Goal: Obtain resource: Download file/media

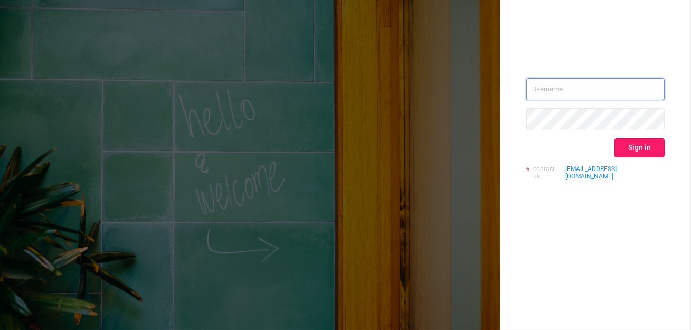
type input "[EMAIL_ADDRESS][DOMAIN_NAME]"
click at [642, 147] on button "Sign in" at bounding box center [640, 147] width 50 height 19
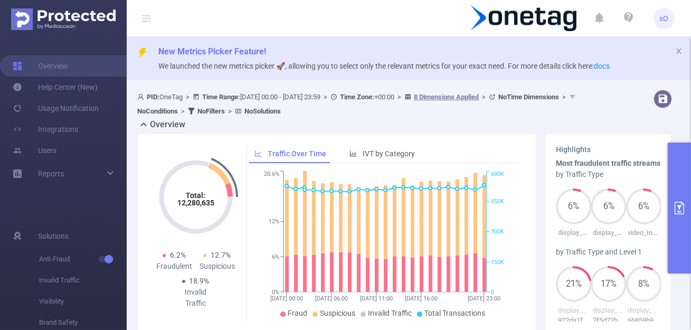
click at [668, 178] on button "primary" at bounding box center [679, 208] width 23 height 131
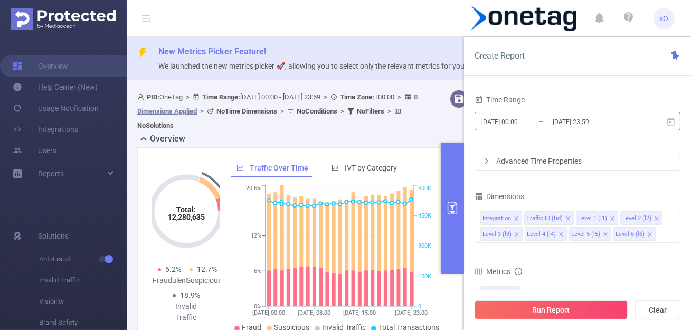
click at [560, 120] on input "[DATE] 23:59" at bounding box center [595, 122] width 86 height 14
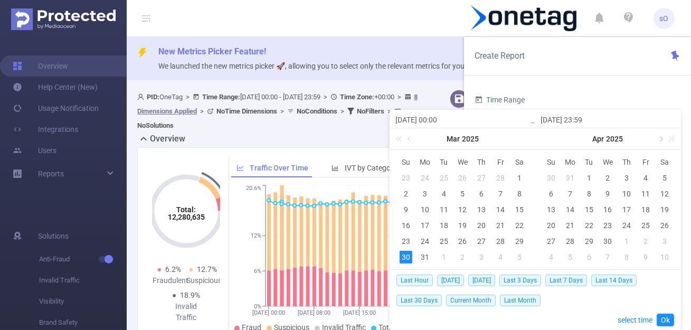
click at [660, 140] on link at bounding box center [661, 138] width 10 height 21
click at [642, 178] on div "1" at bounding box center [645, 178] width 13 height 13
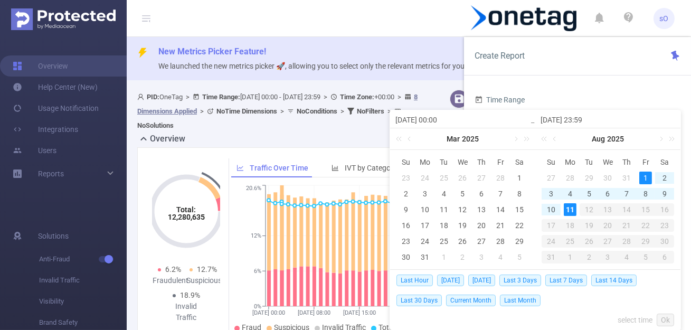
click at [569, 205] on div "11" at bounding box center [570, 209] width 13 height 13
type input "[DATE] 00:00"
type input "[DATE] 23:59"
type input "[DATE] 00:00"
type input "[DATE] 23:59"
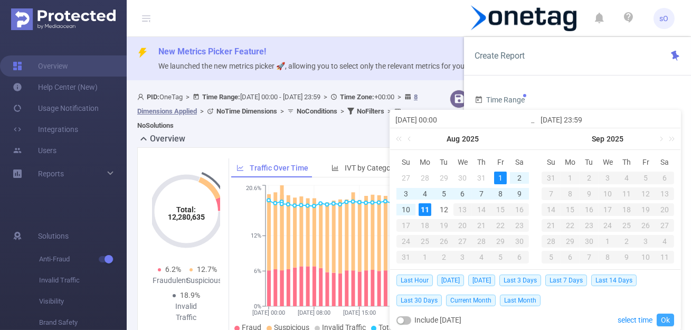
click at [669, 316] on link "Ok" at bounding box center [665, 320] width 17 height 13
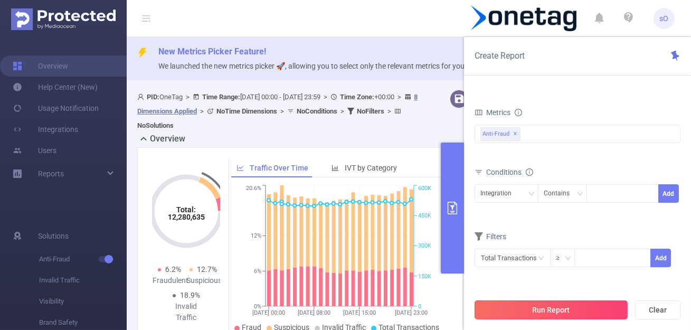
click at [559, 314] on button "Run Report" at bounding box center [551, 309] width 153 height 19
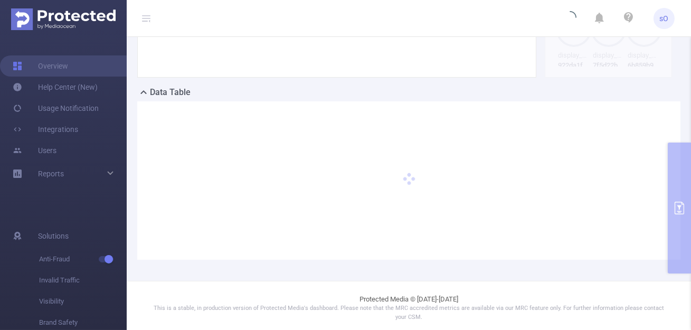
scroll to position [259, 0]
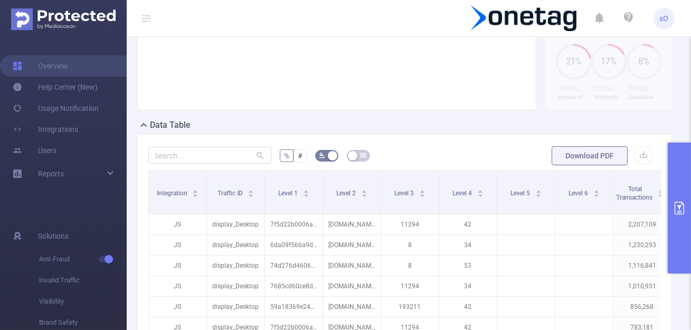
scroll to position [232, 0]
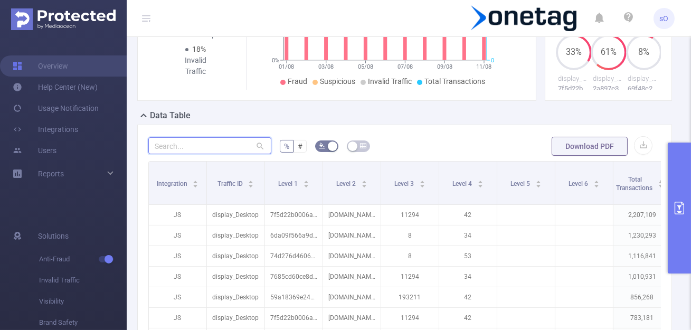
click at [219, 144] on input "text" at bounding box center [209, 145] width 123 height 17
paste input "698d141faf72afe"
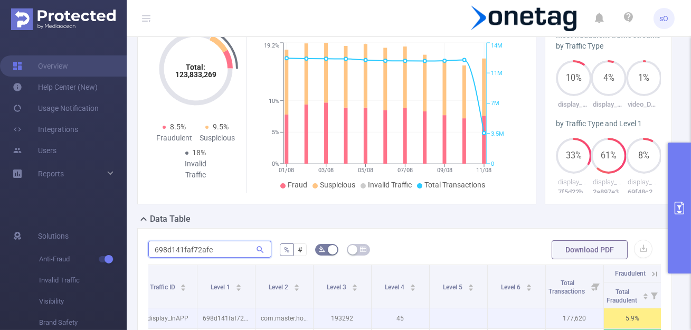
scroll to position [131, 0]
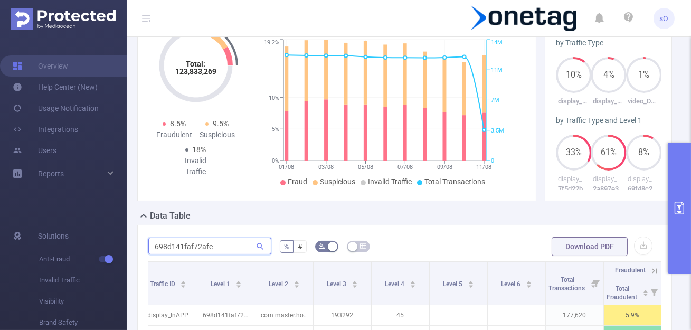
type input "698d141faf72afe"
click at [683, 217] on button "primary" at bounding box center [679, 208] width 23 height 131
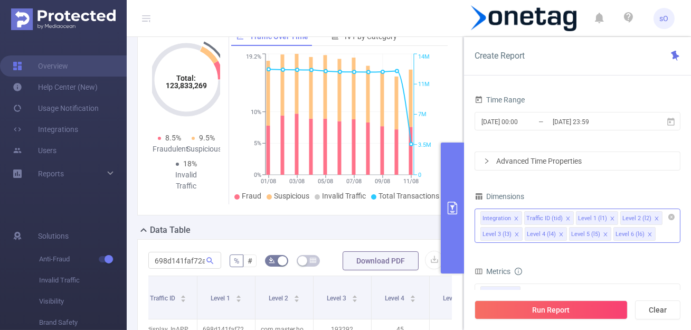
click at [559, 236] on icon "icon: close" at bounding box center [561, 234] width 5 height 5
click at [560, 233] on icon "icon: close" at bounding box center [561, 234] width 4 height 4
click at [559, 325] on div "Run Report Clear" at bounding box center [577, 310] width 227 height 40
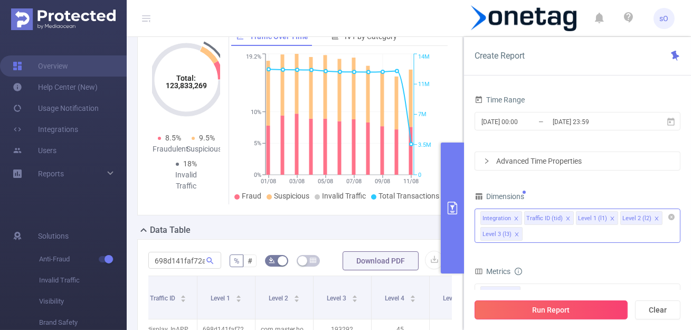
click at [556, 318] on button "Run Report" at bounding box center [551, 309] width 153 height 19
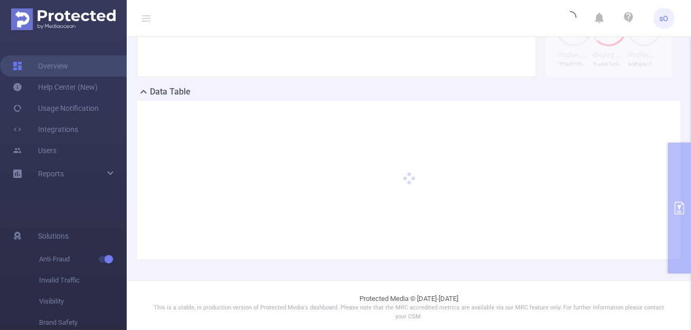
scroll to position [259, 0]
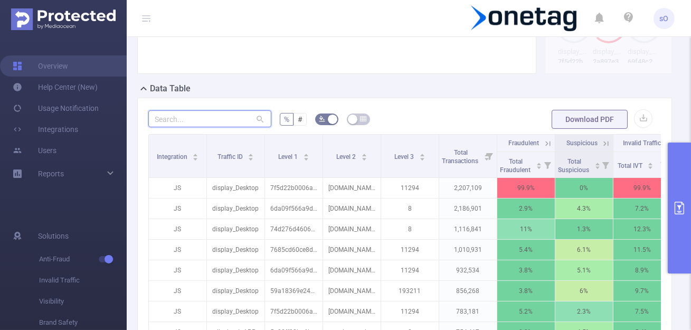
click at [202, 112] on input "text" at bounding box center [209, 118] width 123 height 17
paste input "698d141faf72afe"
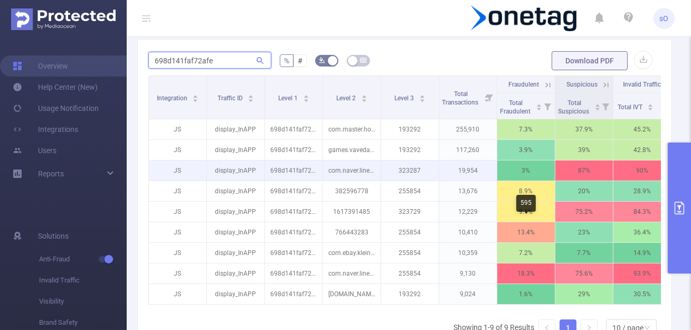
scroll to position [319, 0]
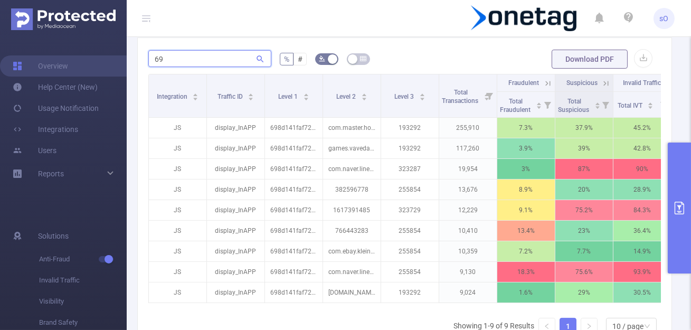
type input "6"
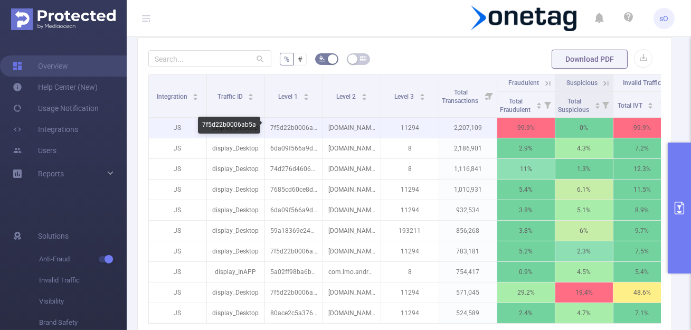
click at [285, 128] on p "7f5d22b0006ab5a" at bounding box center [294, 128] width 58 height 20
copy p "7f5d22b0006ab5a"
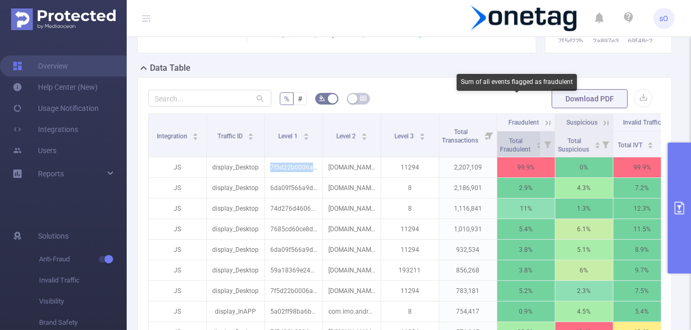
scroll to position [264, 0]
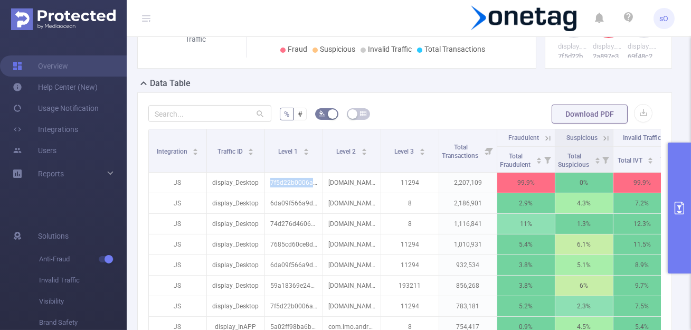
click at [682, 199] on button "primary" at bounding box center [679, 208] width 23 height 131
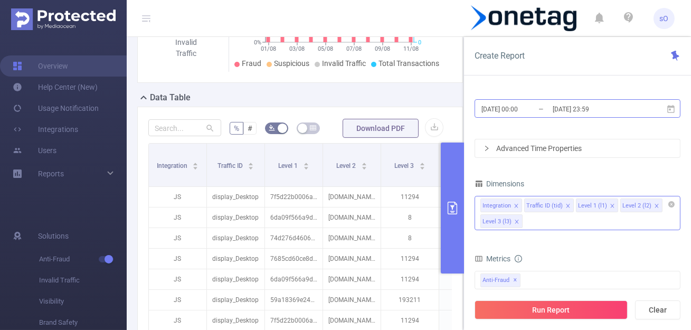
click at [530, 114] on input "[DATE] 00:00" at bounding box center [523, 109] width 86 height 14
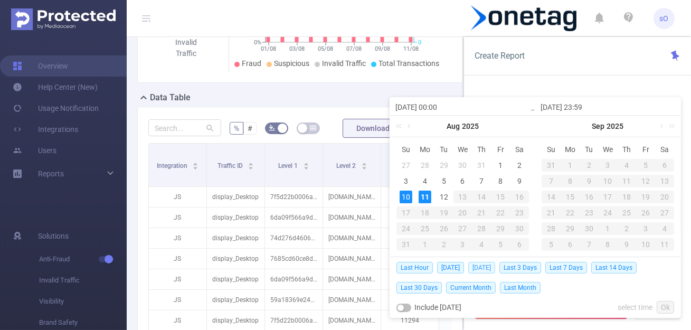
click at [470, 268] on span "[DATE]" at bounding box center [481, 268] width 27 height 12
type input "[DATE] 00:00"
type input "[DATE] 23:59"
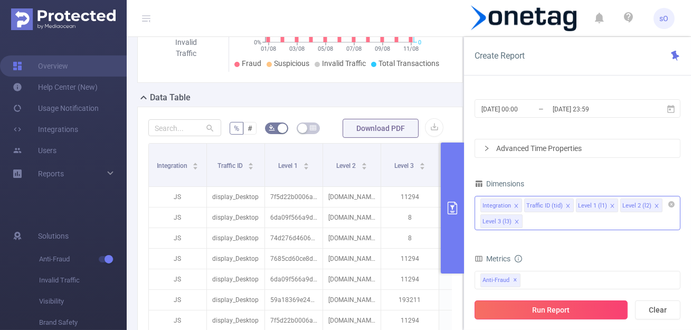
click at [547, 306] on button "Run Report" at bounding box center [551, 309] width 153 height 19
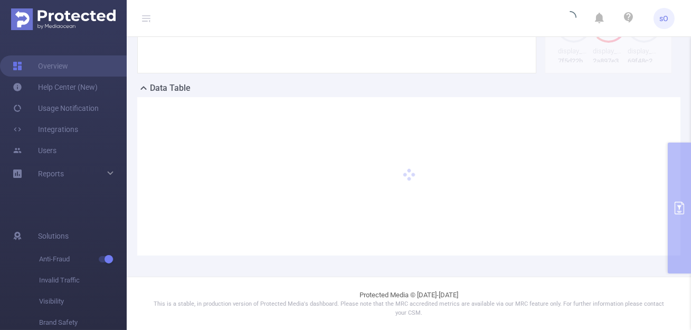
scroll to position [259, 0]
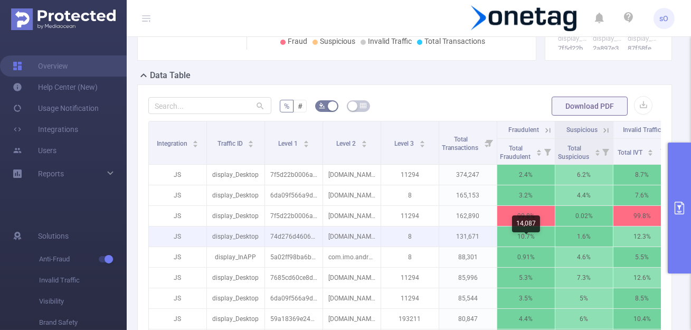
scroll to position [273, 0]
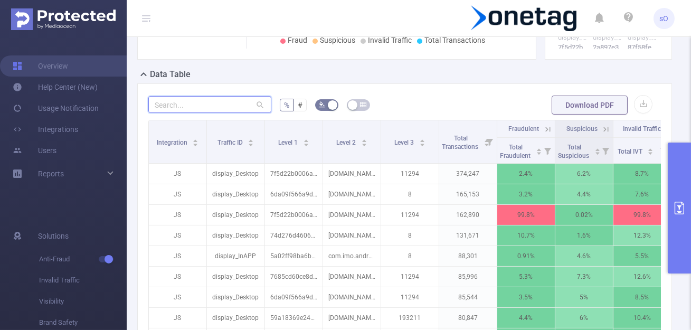
click at [232, 106] on input "text" at bounding box center [209, 104] width 123 height 17
paste input "698d141faf72afe"
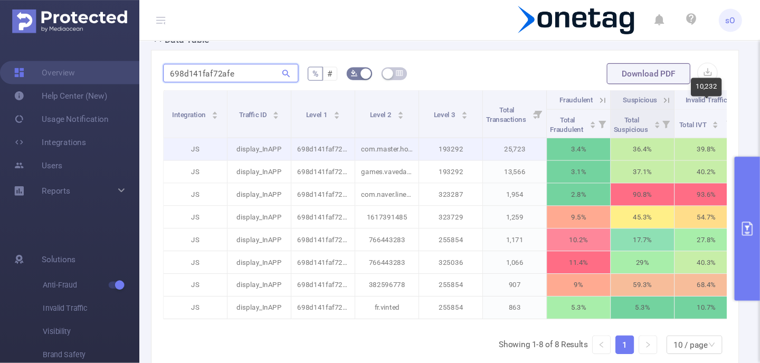
scroll to position [309, 0]
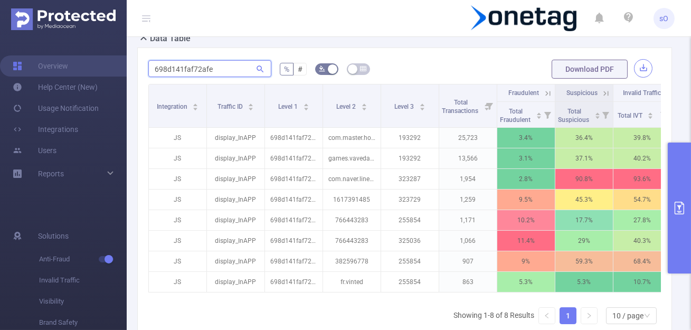
type input "698d141faf72afe"
click at [645, 65] on button "button" at bounding box center [643, 68] width 18 height 18
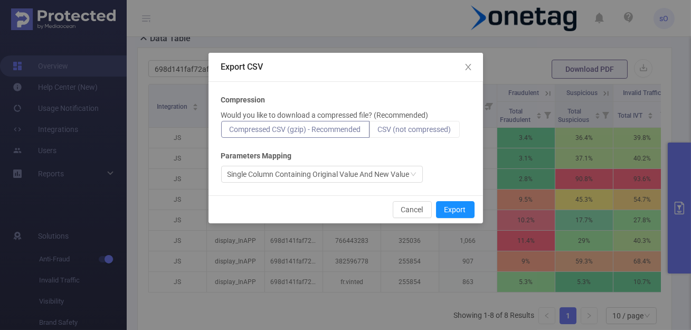
click at [404, 128] on span "CSV (not compressed)" at bounding box center [414, 129] width 73 height 8
click at [378, 132] on input "CSV (not compressed)" at bounding box center [378, 132] width 0 height 0
click at [401, 131] on span "CSV (not compressed)" at bounding box center [414, 129] width 73 height 8
click at [378, 132] on input "CSV (not compressed)" at bounding box center [378, 132] width 0 height 0
click at [401, 130] on span "CSV (not compressed)" at bounding box center [414, 129] width 73 height 8
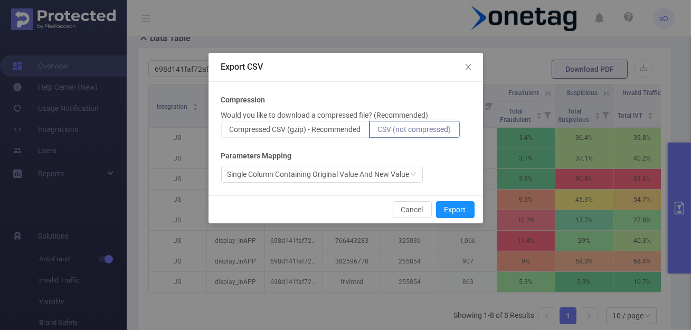
click at [378, 132] on input "CSV (not compressed)" at bounding box center [378, 132] width 0 height 0
click at [346, 125] on span "Compressed CSV (gzip) - Recommended" at bounding box center [295, 129] width 131 height 8
click at [230, 132] on input "Compressed CSV (gzip) - Recommended" at bounding box center [230, 132] width 0 height 0
click at [346, 125] on span "Compressed CSV (gzip) - Recommended" at bounding box center [295, 129] width 131 height 8
click at [230, 132] on input "Compressed CSV (gzip) - Recommended" at bounding box center [230, 132] width 0 height 0
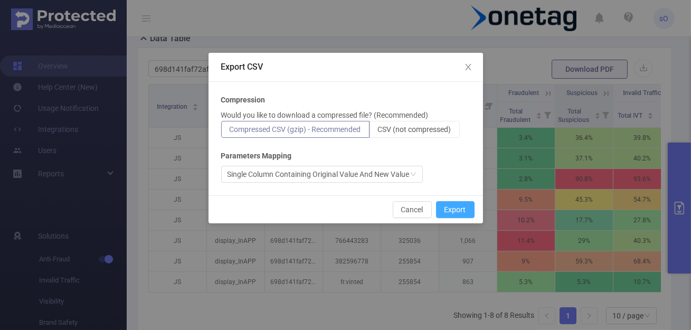
click at [449, 213] on button "Export" at bounding box center [455, 209] width 39 height 17
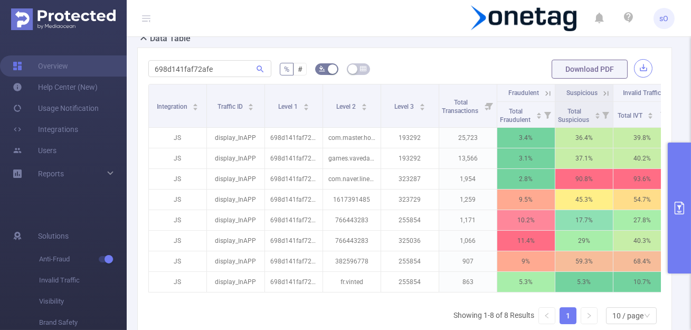
click at [637, 65] on button "button" at bounding box center [643, 68] width 18 height 18
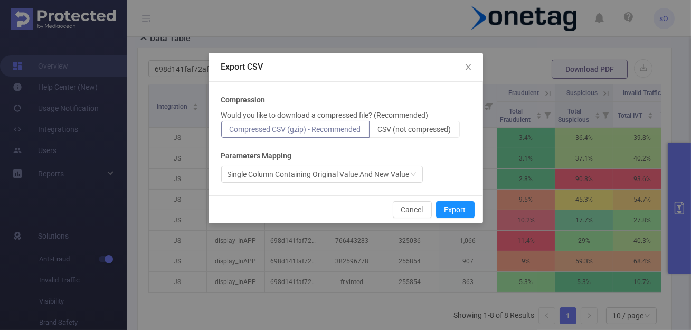
click at [315, 127] on span "Compressed CSV (gzip) - Recommended" at bounding box center [295, 129] width 131 height 8
click at [230, 132] on input "Compressed CSV (gzip) - Recommended" at bounding box center [230, 132] width 0 height 0
click at [315, 127] on span "Compressed CSV (gzip) - Recommended" at bounding box center [295, 129] width 131 height 8
click at [230, 132] on input "Compressed CSV (gzip) - Recommended" at bounding box center [230, 132] width 0 height 0
click at [384, 131] on span "CSV (not compressed)" at bounding box center [414, 129] width 73 height 8
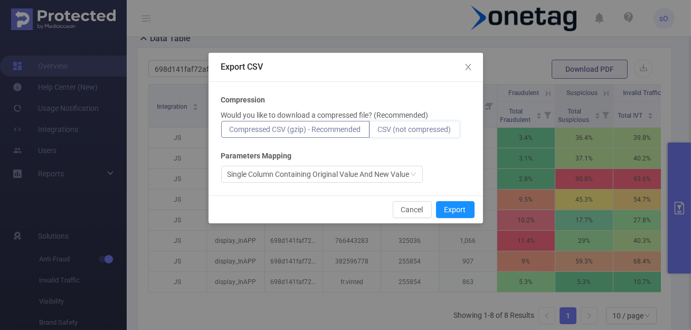
click at [378, 132] on input "CSV (not compressed)" at bounding box center [378, 132] width 0 height 0
click at [384, 131] on span "CSV (not compressed)" at bounding box center [414, 129] width 73 height 8
click at [378, 132] on input "CSV (not compressed)" at bounding box center [378, 132] width 0 height 0
click at [371, 167] on div "Single Column Containing Original Value And New Value" at bounding box center [319, 174] width 182 height 16
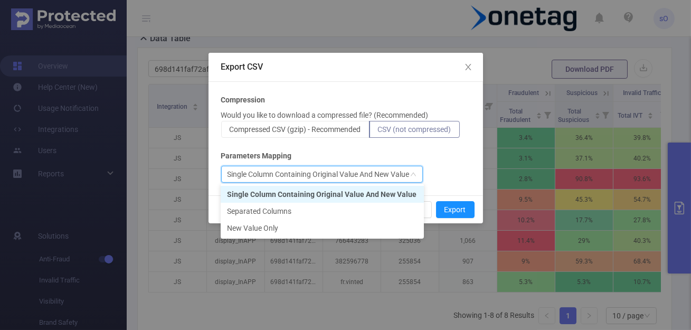
click at [372, 172] on div "Single Column Containing Original Value And New Value" at bounding box center [319, 174] width 182 height 16
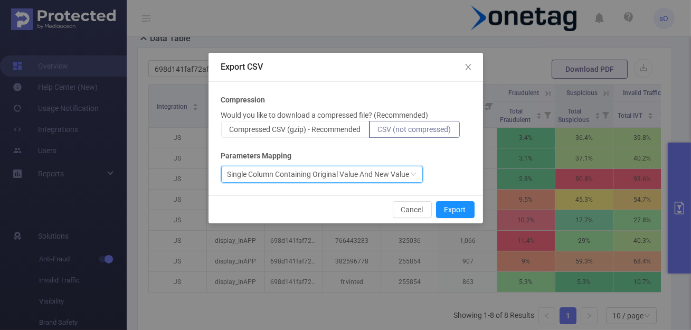
click at [373, 172] on div "Single Column Containing Original Value And New Value" at bounding box center [319, 174] width 182 height 16
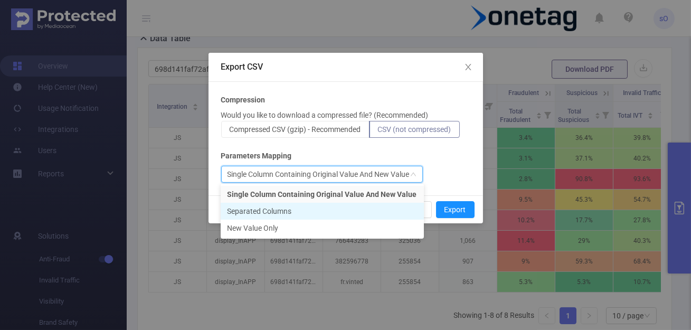
click at [355, 208] on li "Separated Columns" at bounding box center [322, 211] width 203 height 17
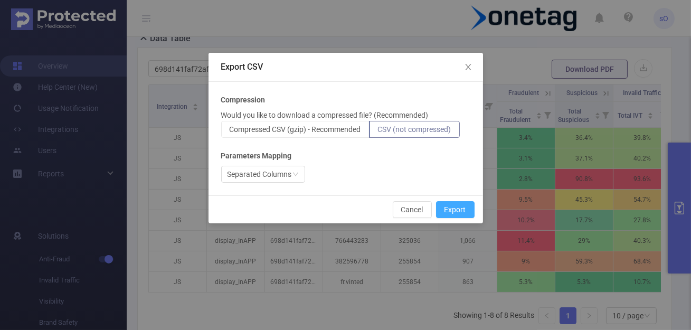
click at [442, 210] on button "Export" at bounding box center [455, 209] width 39 height 17
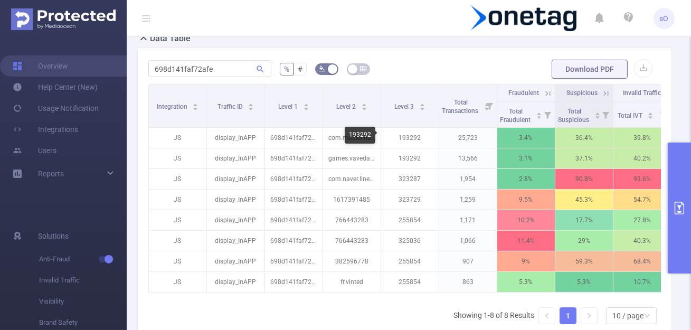
click at [369, 132] on div "193292" at bounding box center [360, 135] width 31 height 17
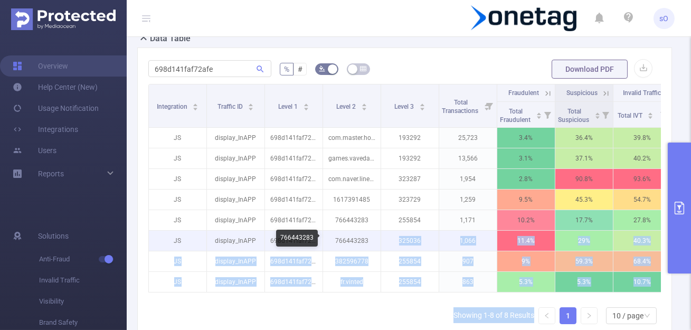
drag, startPoint x: 370, startPoint y: 132, endPoint x: 370, endPoint y: 248, distance: 115.6
click at [370, 248] on body "sO Overview Help Center (New) Usage Notification Integrations Users Reports Sol…" at bounding box center [345, 165] width 691 height 330
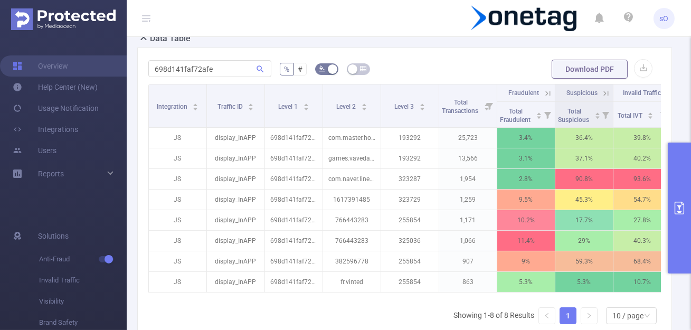
click at [405, 301] on div "Integration Traffic ID Level 1 Level 2 Level 3 Total Transactions Fraudulent Su…" at bounding box center [404, 208] width 513 height 249
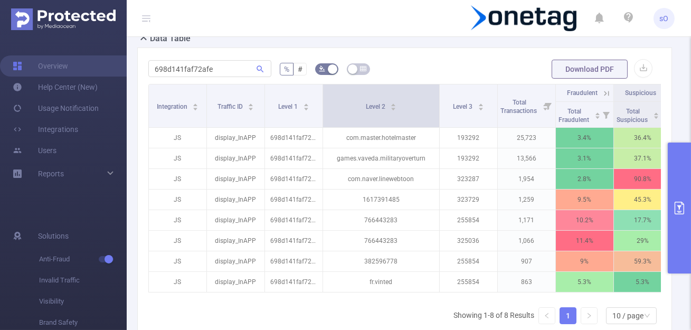
drag, startPoint x: 380, startPoint y: 98, endPoint x: 438, endPoint y: 101, distance: 58.7
click at [438, 101] on span at bounding box center [439, 105] width 5 height 43
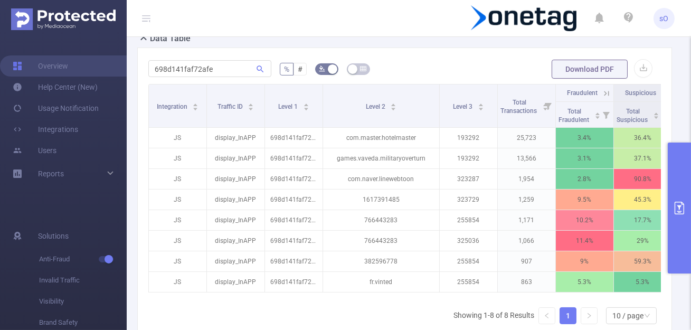
click at [355, 319] on div "Integration Traffic ID Level 1 Level 2 Level 3 Total Transactions Fraudulent Su…" at bounding box center [404, 208] width 513 height 249
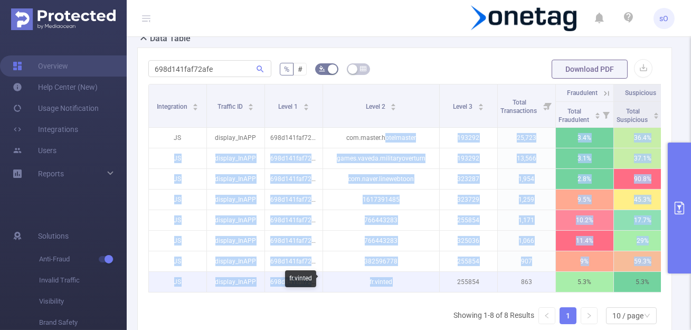
drag, startPoint x: 385, startPoint y: 133, endPoint x: 402, endPoint y: 279, distance: 147.2
click at [402, 279] on tbody "JS display_InAPP 698d141faf72afe com.master.hotelmaster 193292 25,723 3.4% 36.4…" at bounding box center [439, 210] width 581 height 165
drag, startPoint x: 339, startPoint y: 137, endPoint x: 405, endPoint y: 281, distance: 158.5
click at [405, 281] on tbody "JS display_InAPP 698d141faf72afe com.master.hotelmaster 193292 25,723 3.4% 36.4…" at bounding box center [439, 210] width 581 height 165
copy tbody "com.master.hotelmaster 193292 25,723 3.4% 36.4% 39.8% JS display_InAPP 698d141f…"
